Goal: Navigation & Orientation: Go to known website

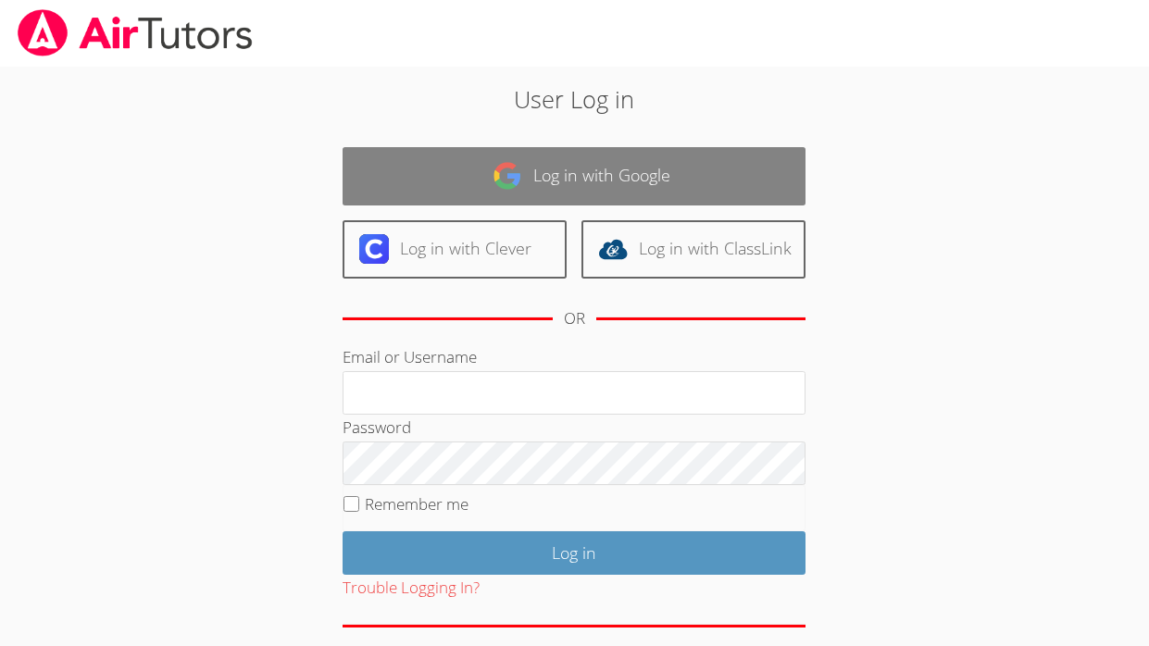
click at [385, 169] on link "Log in with Google" at bounding box center [574, 176] width 463 height 58
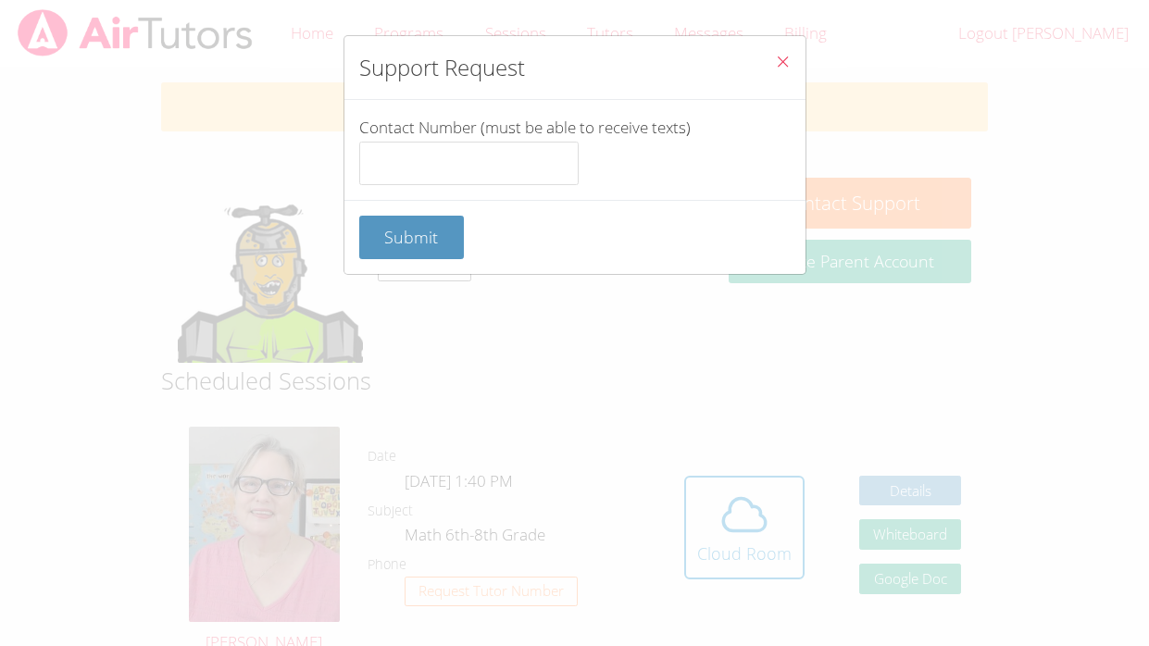
click at [786, 55] on icon "Close" at bounding box center [783, 62] width 16 height 16
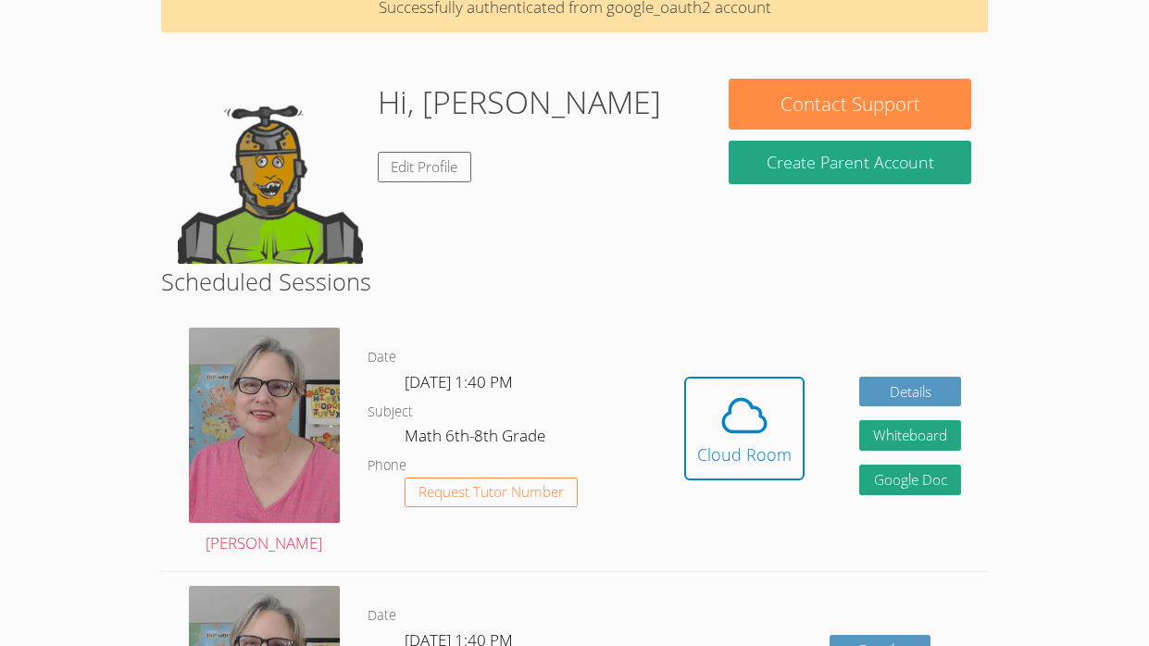
scroll to position [121, 0]
